Goal: Obtain resource: Obtain resource

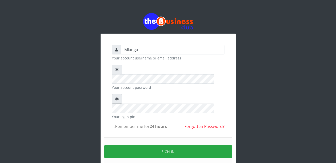
click at [81, 106] on div "Mlanga Your account username or email address Your account password Your login …" at bounding box center [169, 99] width 286 height 199
click at [58, 84] on div "Mlanga Your account username or email address Your account password Your login …" at bounding box center [169, 99] width 286 height 199
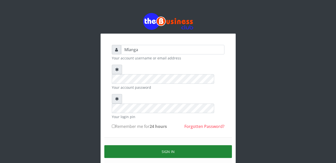
click at [168, 145] on button "Sign in" at bounding box center [168, 151] width 128 height 13
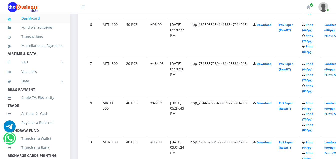
scroll to position [491, 0]
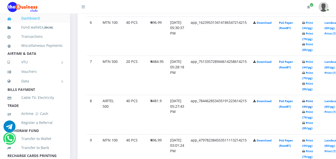
click at [313, 101] on link "Print (44/pg)" at bounding box center [308, 103] width 11 height 9
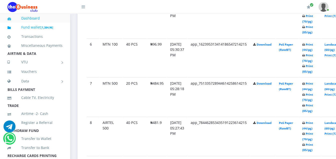
scroll to position [491, 0]
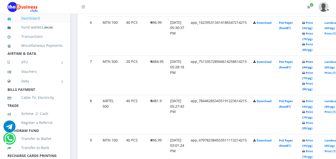
click at [313, 63] on link "Print (44/pg)" at bounding box center [308, 64] width 11 height 9
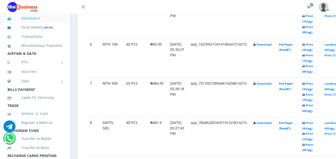
scroll to position [491, 0]
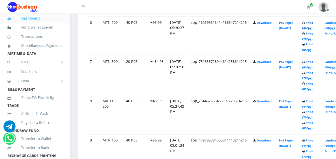
click at [313, 24] on link "Print (44/pg)" at bounding box center [308, 25] width 11 height 9
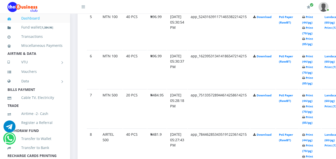
scroll to position [451, 0]
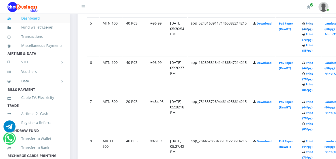
click at [313, 24] on link "Print (44/pg)" at bounding box center [308, 26] width 11 height 9
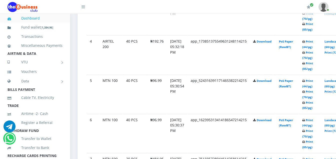
scroll to position [391, 0]
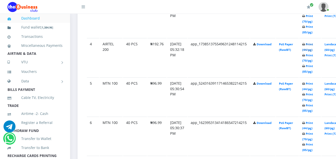
click at [313, 46] on link "Print (44/pg)" at bounding box center [308, 46] width 11 height 9
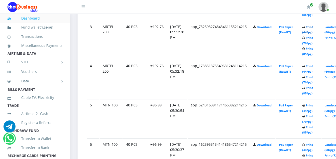
scroll to position [391, 0]
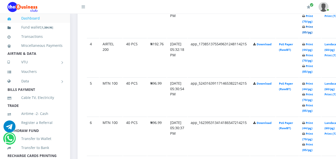
click at [313, 28] on link "Print (85/pg)" at bounding box center [308, 29] width 11 height 9
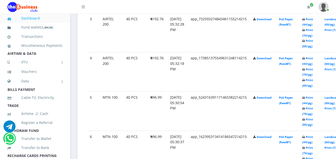
scroll to position [371, 0]
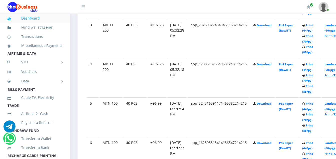
click at [313, 26] on link "Print (44/pg)" at bounding box center [308, 27] width 11 height 9
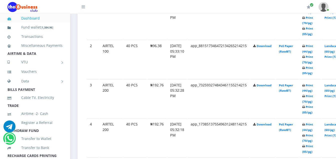
scroll to position [301, 0]
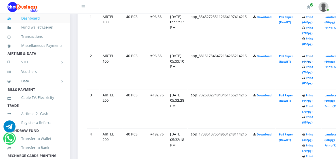
click at [313, 57] on link "Print (44/pg)" at bounding box center [308, 58] width 11 height 9
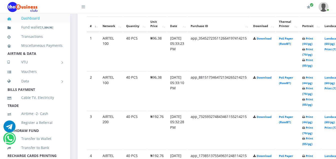
scroll to position [301, 0]
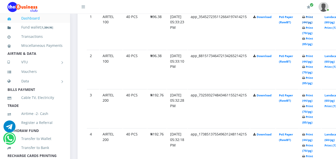
click at [313, 18] on link "Print (44/pg)" at bounding box center [308, 19] width 11 height 9
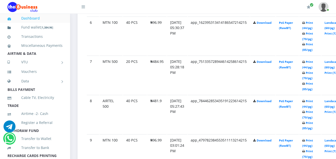
scroll to position [481, 0]
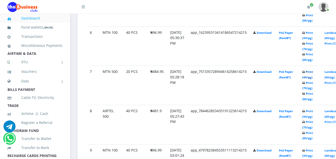
click at [313, 73] on link "Print (44/pg)" at bounding box center [308, 74] width 11 height 9
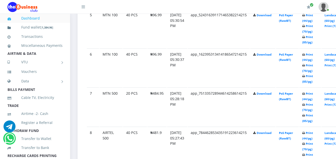
scroll to position [481, 0]
